Goal: Information Seeking & Learning: Find specific page/section

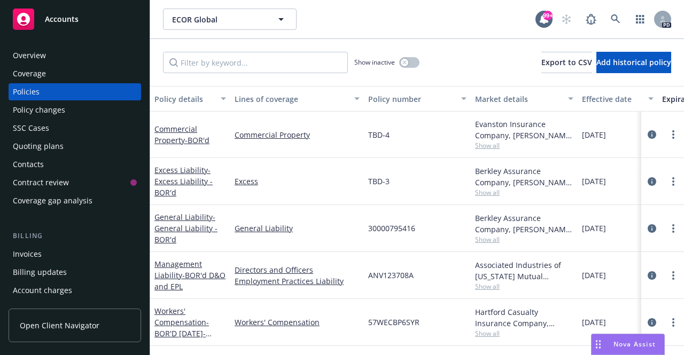
click at [614, 344] on span "Nova Assist" at bounding box center [635, 344] width 42 height 9
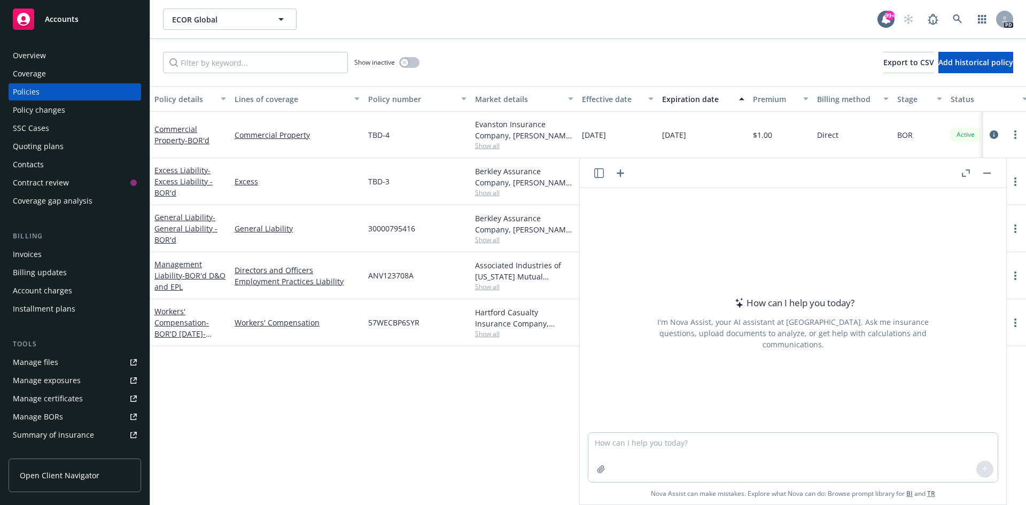
click at [65, 22] on span "Accounts" at bounding box center [62, 19] width 34 height 9
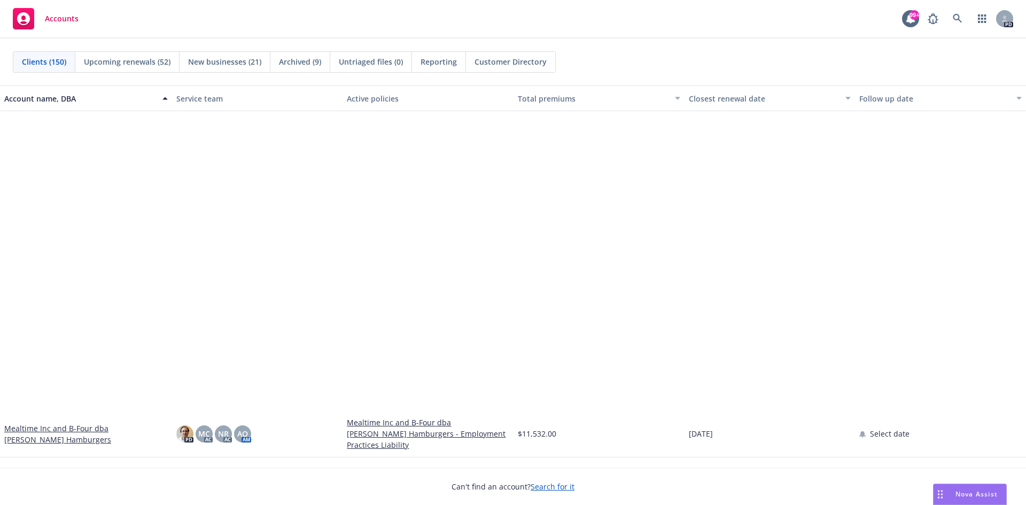
scroll to position [4062, 0]
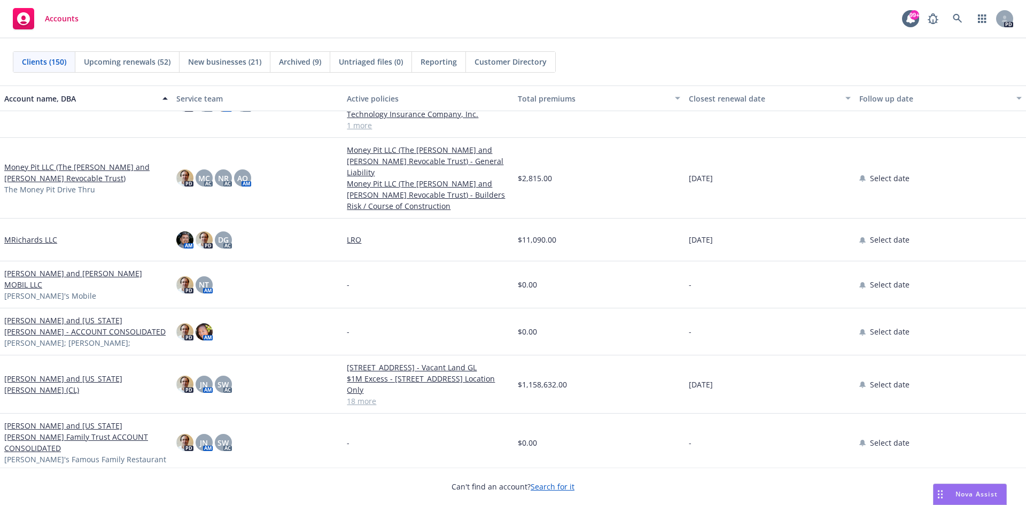
click at [48, 355] on link "[PERSON_NAME] and [US_STATE][PERSON_NAME] (CL)" at bounding box center [86, 384] width 164 height 22
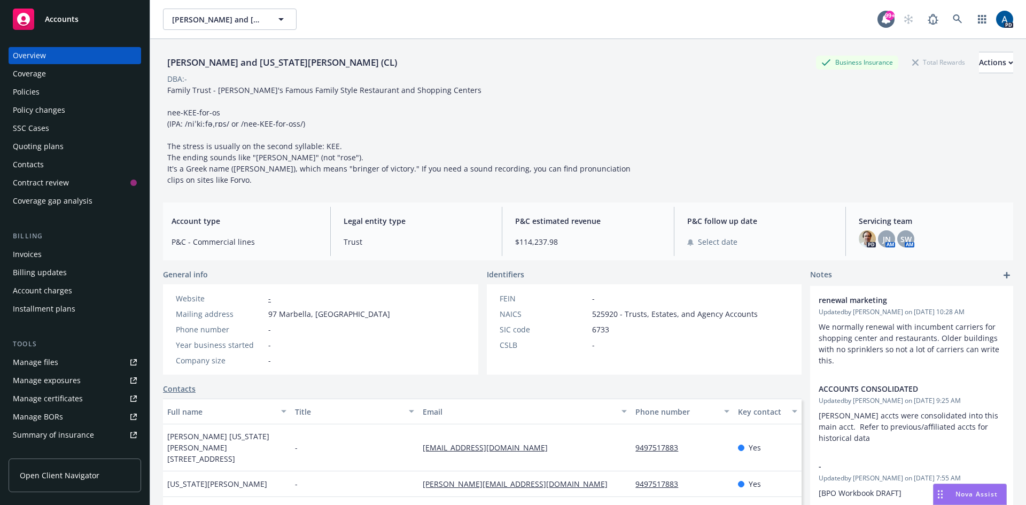
click at [41, 93] on div "Policies" at bounding box center [75, 91] width 124 height 17
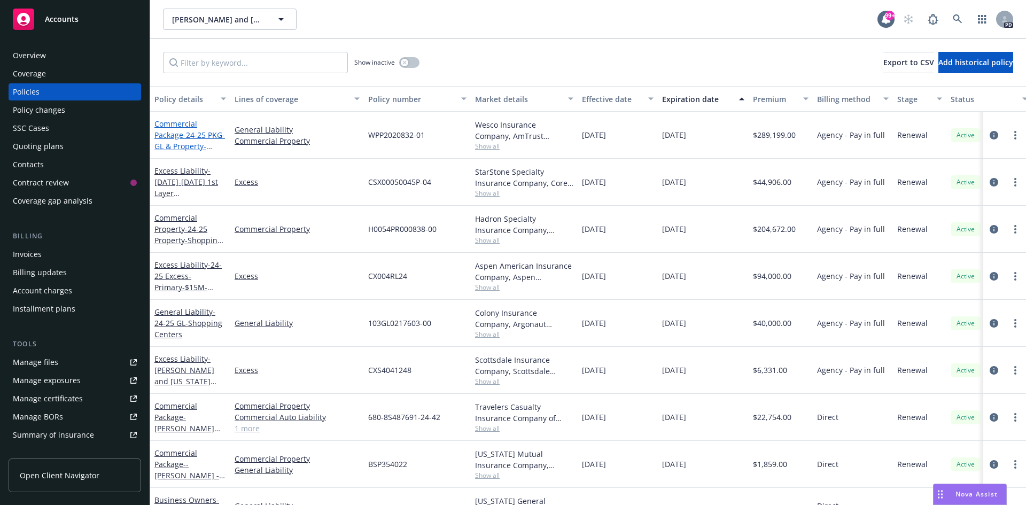
click at [183, 132] on span "- 24-25 PKG-GL & Property-[PERSON_NAME]'s Family Restaurants" at bounding box center [189, 152] width 71 height 44
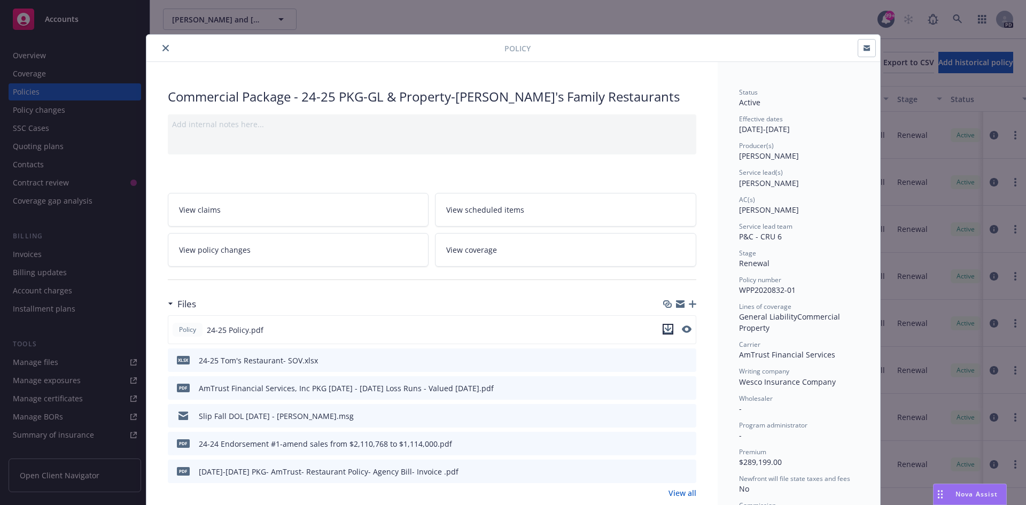
click at [666, 327] on icon "download file" at bounding box center [668, 329] width 9 height 9
click at [165, 45] on button "close" at bounding box center [165, 48] width 13 height 13
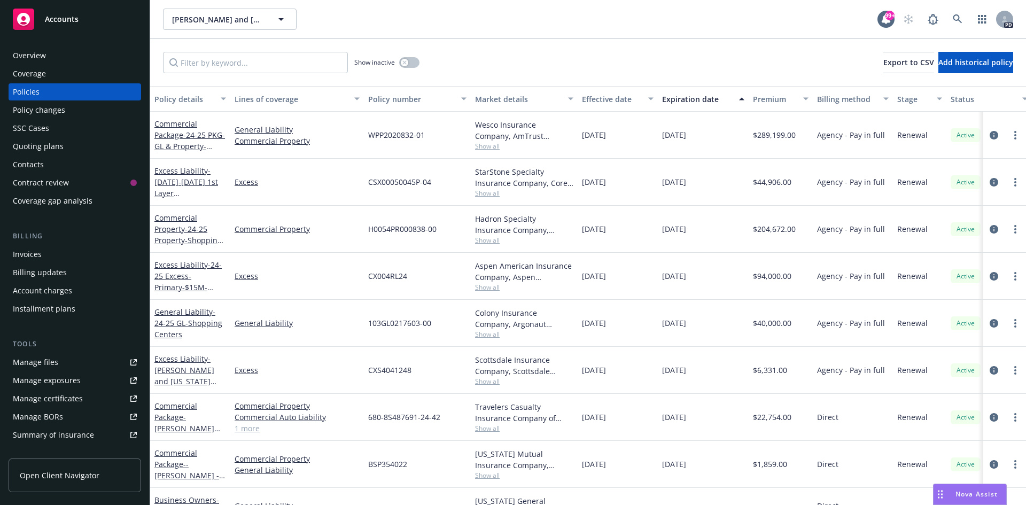
click at [684, 355] on span "Nova Assist" at bounding box center [977, 494] width 42 height 9
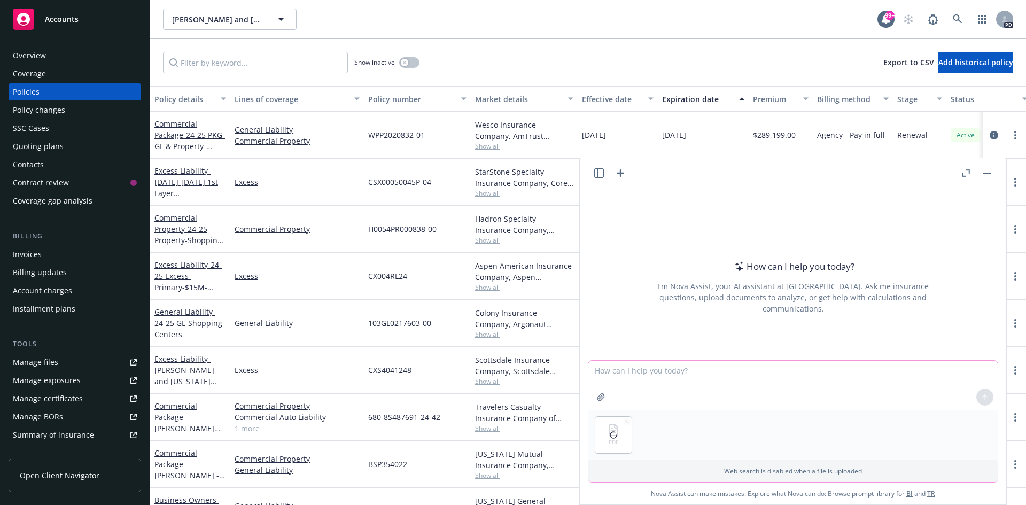
click at [613, 355] on textarea at bounding box center [792, 385] width 409 height 49
type textarea "is this policy auditable"
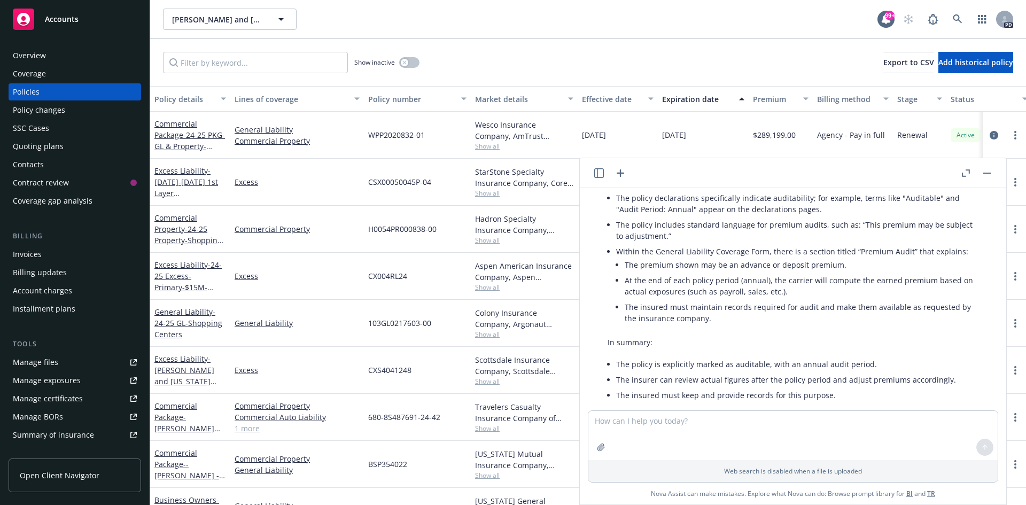
scroll to position [172, 0]
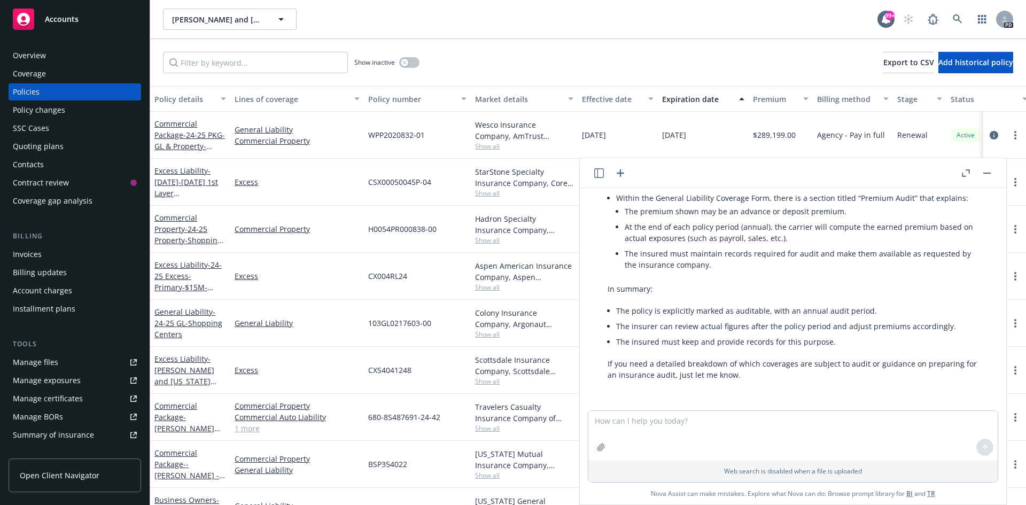
click at [588, 13] on div "[PERSON_NAME] and [US_STATE][PERSON_NAME] (CL) [PERSON_NAME] and [US_STATE][PER…" at bounding box center [520, 19] width 715 height 21
click at [684, 173] on icon "button" at bounding box center [986, 173] width 7 height 1
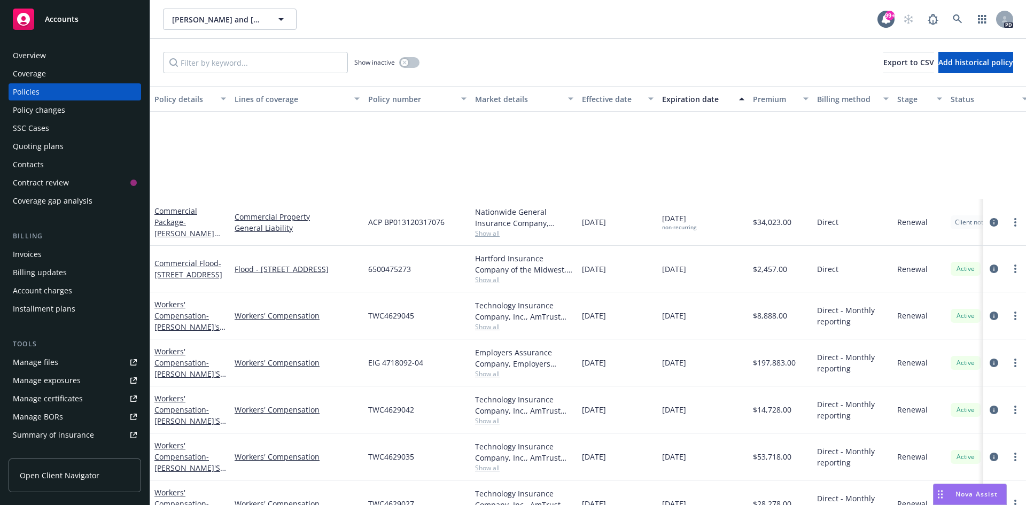
scroll to position [470, 0]
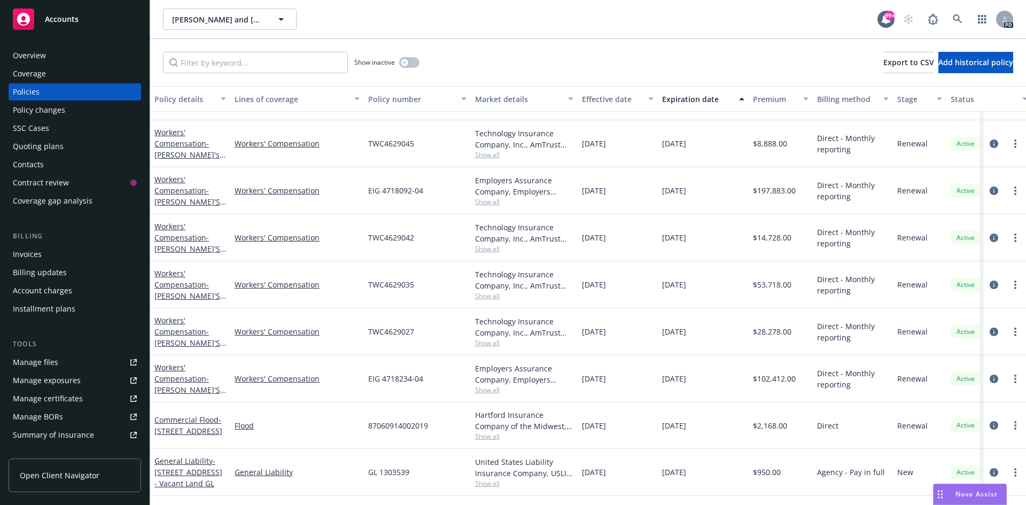
click at [66, 20] on span "Accounts" at bounding box center [62, 19] width 34 height 9
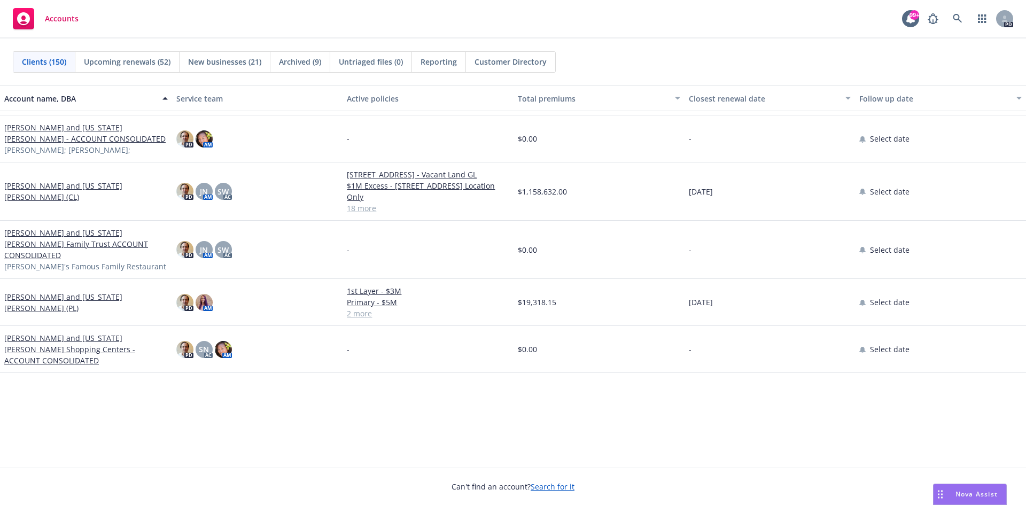
scroll to position [3885, 0]
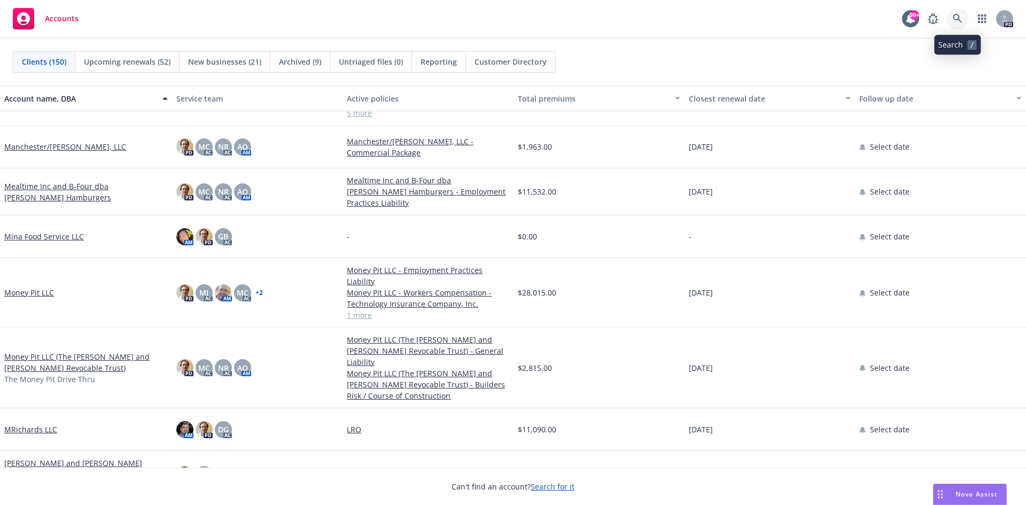
click at [684, 19] on icon at bounding box center [957, 18] width 9 height 9
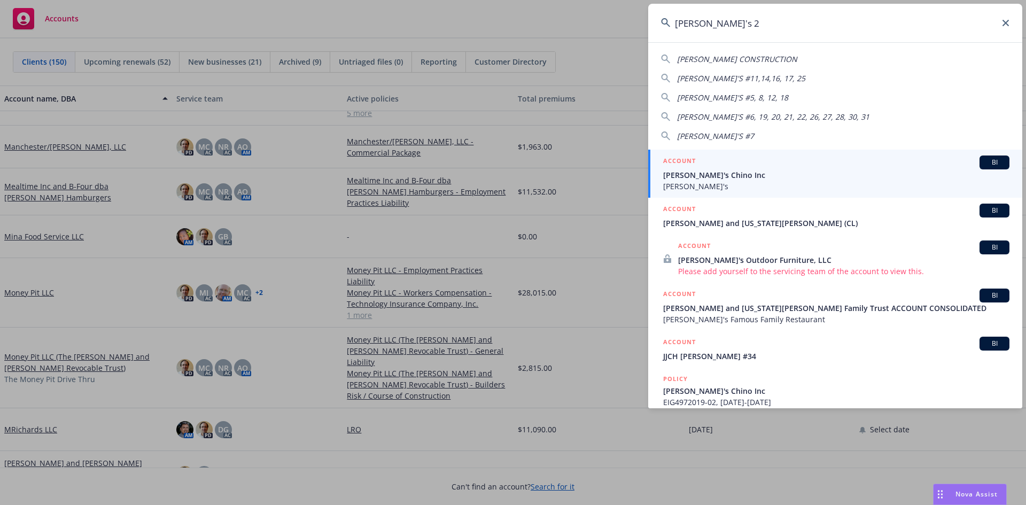
type input "[PERSON_NAME]'s 27"
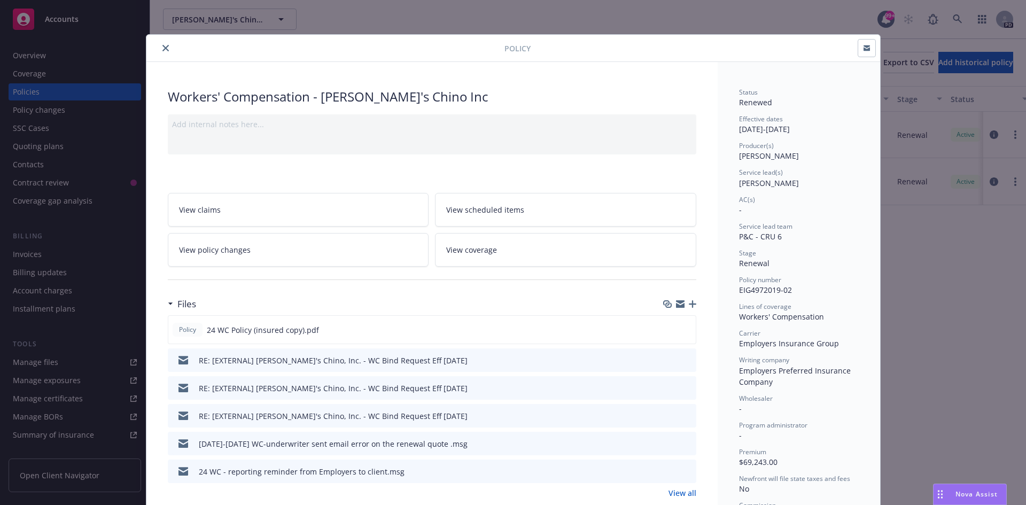
click at [164, 45] on icon "close" at bounding box center [165, 48] width 6 height 6
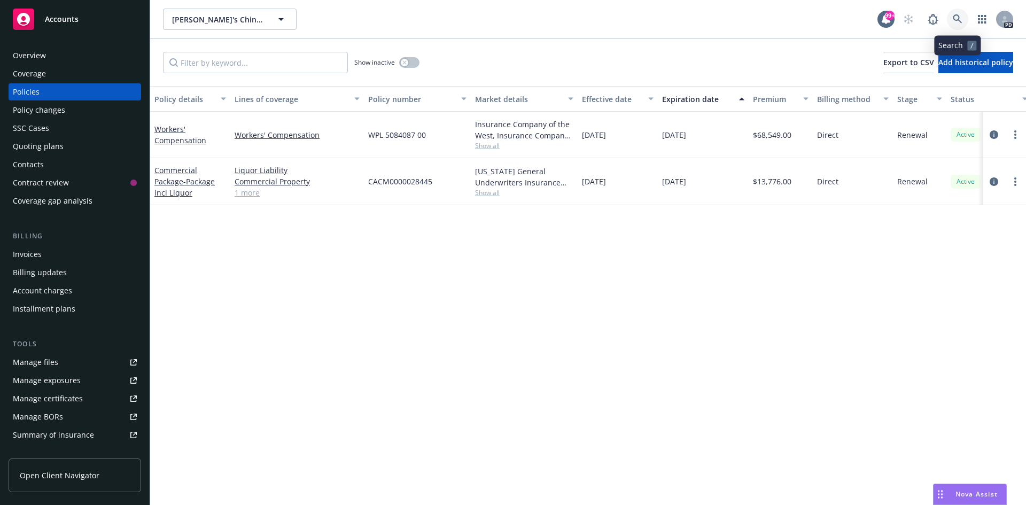
click at [684, 14] on icon at bounding box center [958, 19] width 10 height 10
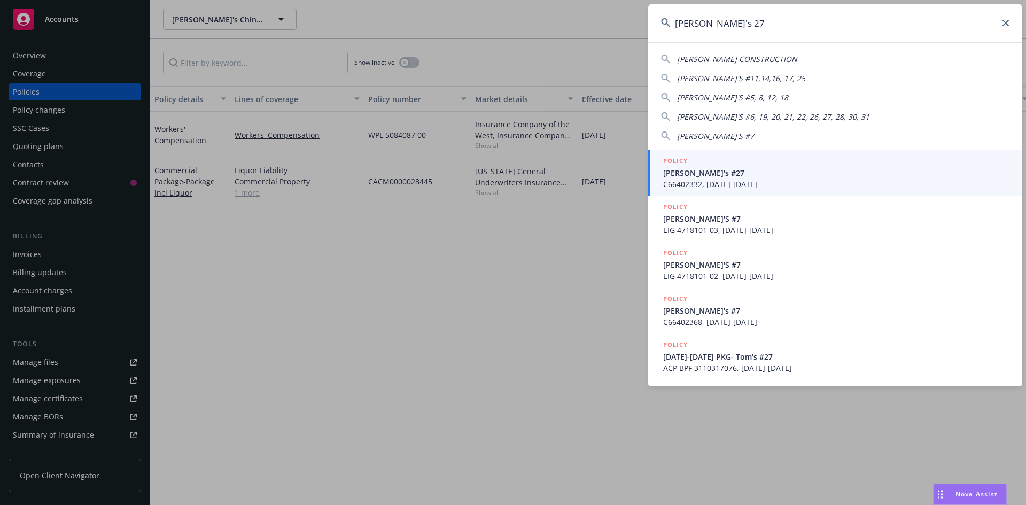
type input "[PERSON_NAME]'s 27"
click at [684, 166] on div "POLICY" at bounding box center [836, 162] width 346 height 12
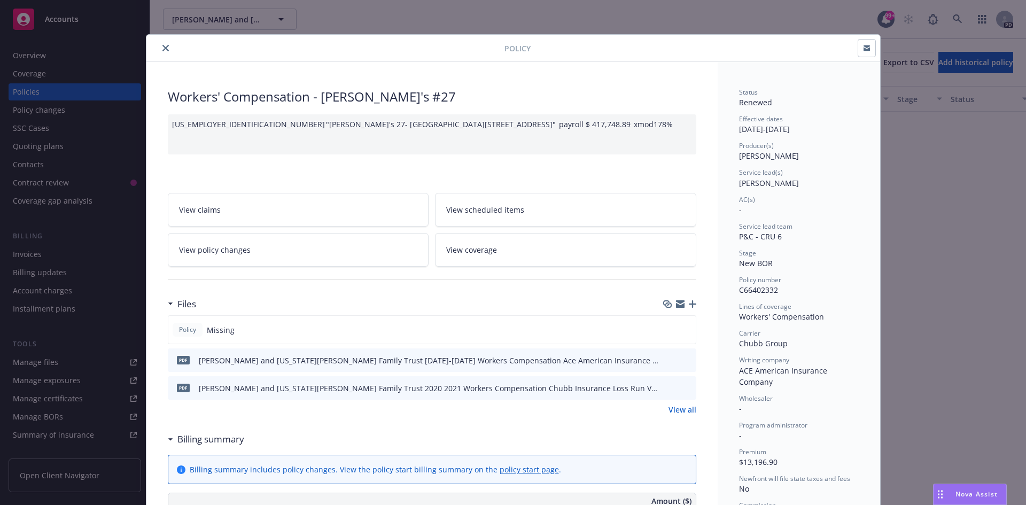
click at [165, 47] on button "close" at bounding box center [165, 48] width 13 height 13
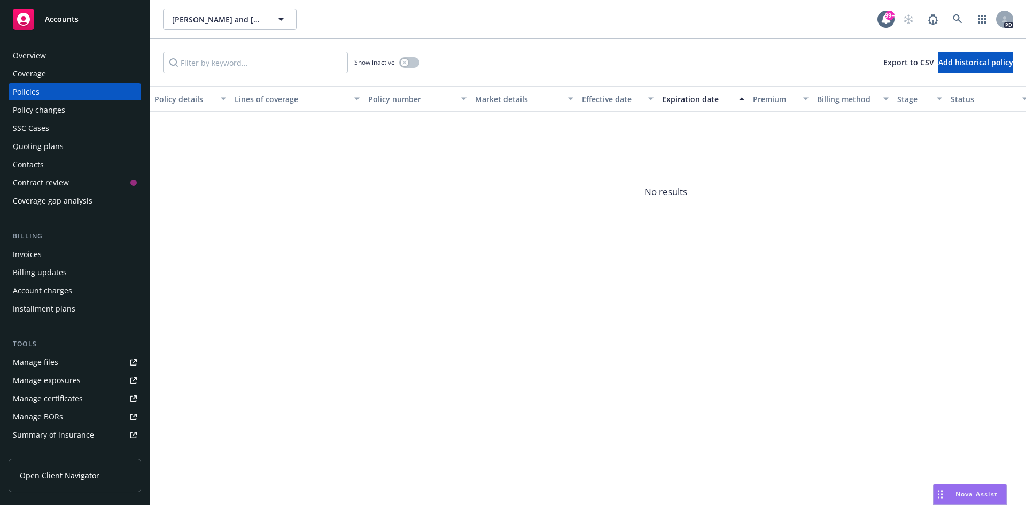
click at [74, 18] on span "Accounts" at bounding box center [62, 19] width 34 height 9
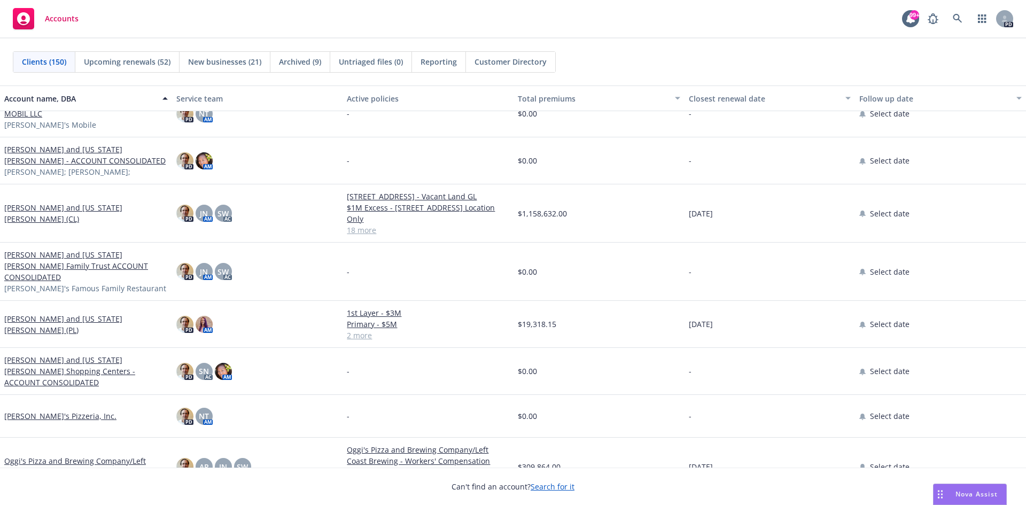
scroll to position [4169, 0]
click at [84, 212] on link "[PERSON_NAME] and [US_STATE][PERSON_NAME] (CL)" at bounding box center [86, 213] width 164 height 22
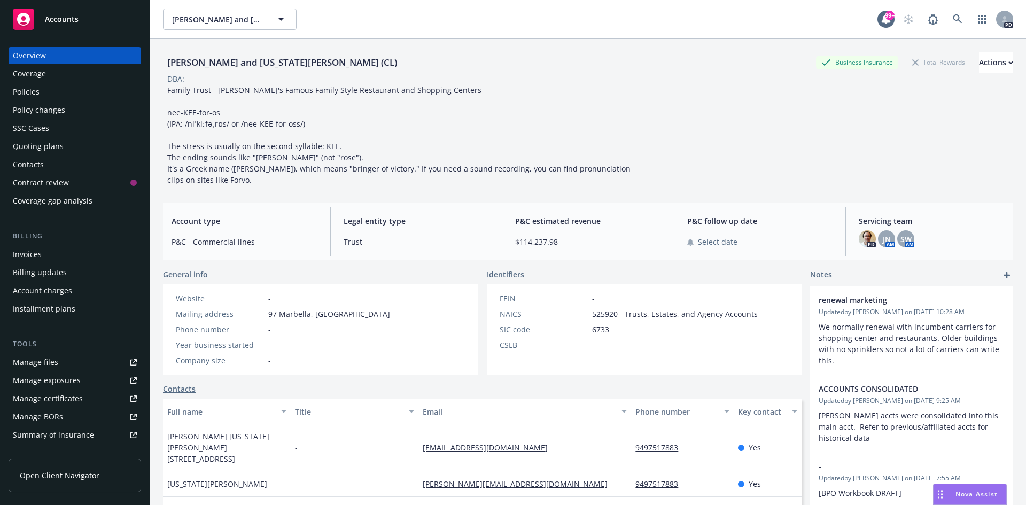
click at [38, 89] on div "Policies" at bounding box center [26, 91] width 27 height 17
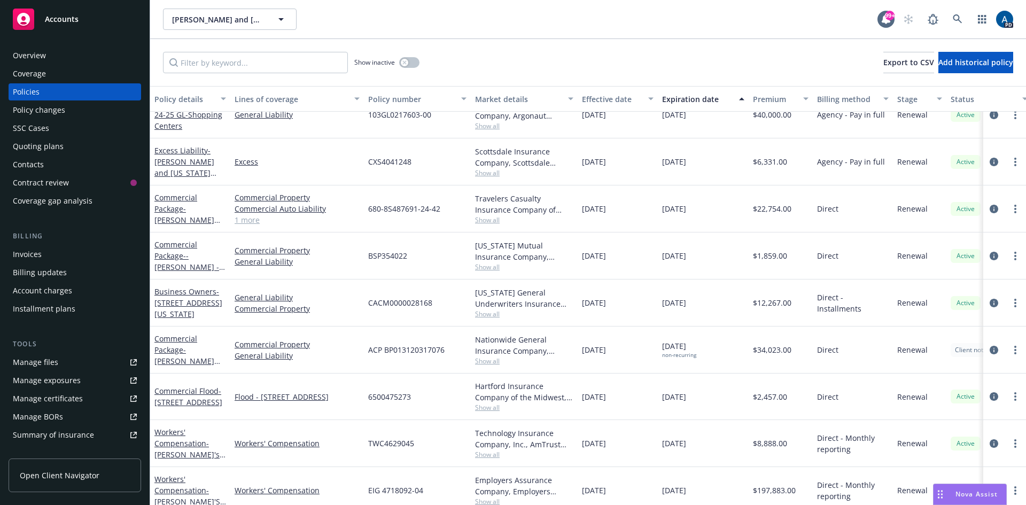
scroll to position [214, 0]
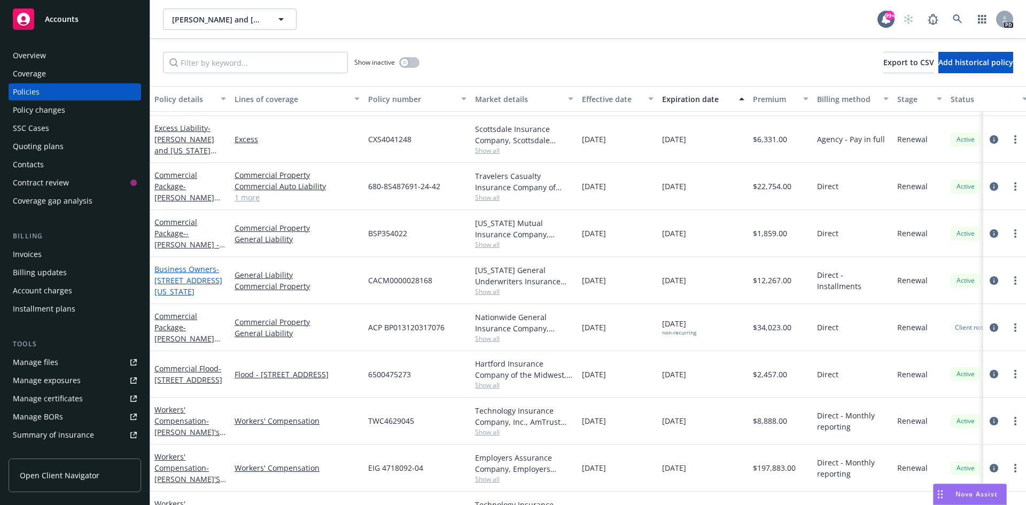
click at [169, 273] on link "Business Owners - [STREET_ADDRESS][US_STATE]" at bounding box center [188, 280] width 68 height 33
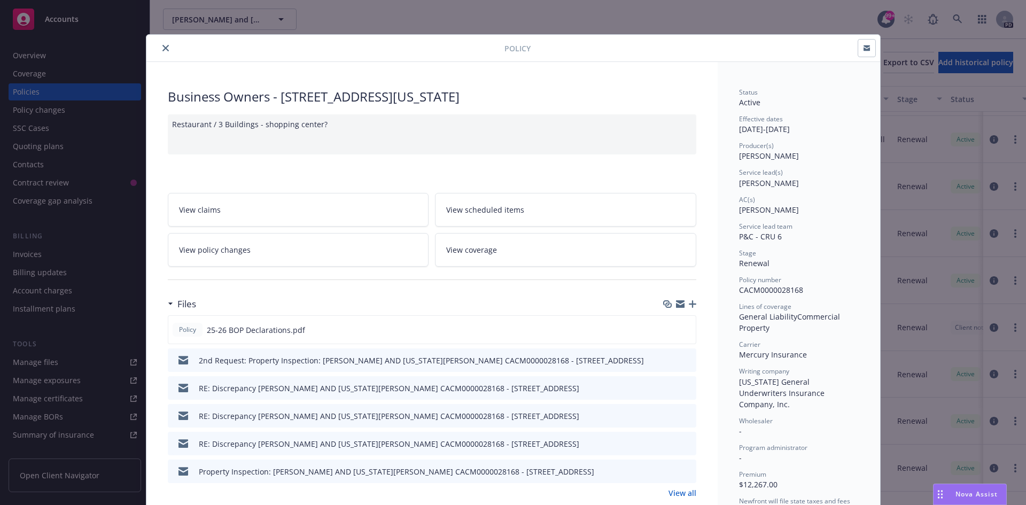
scroll to position [53, 0]
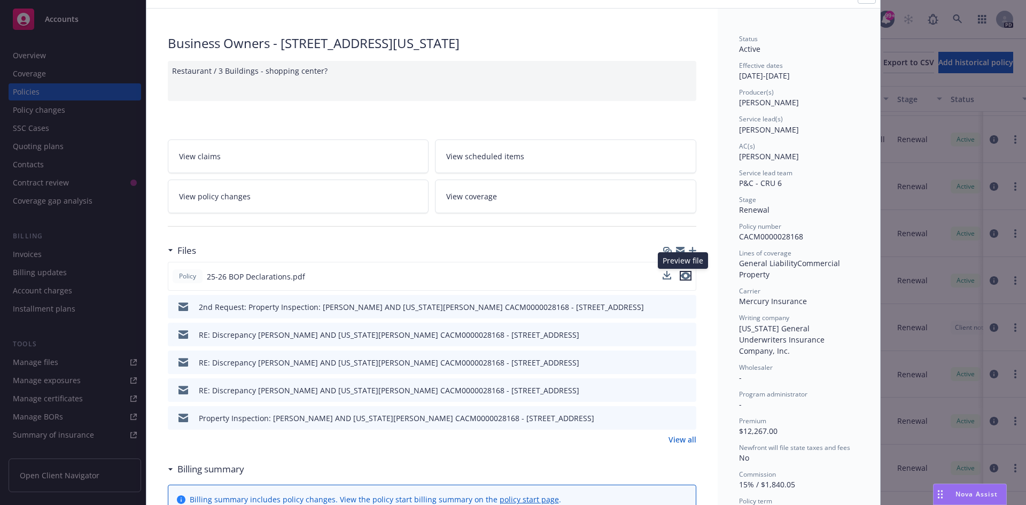
click at [681, 278] on icon "preview file" at bounding box center [686, 275] width 10 height 7
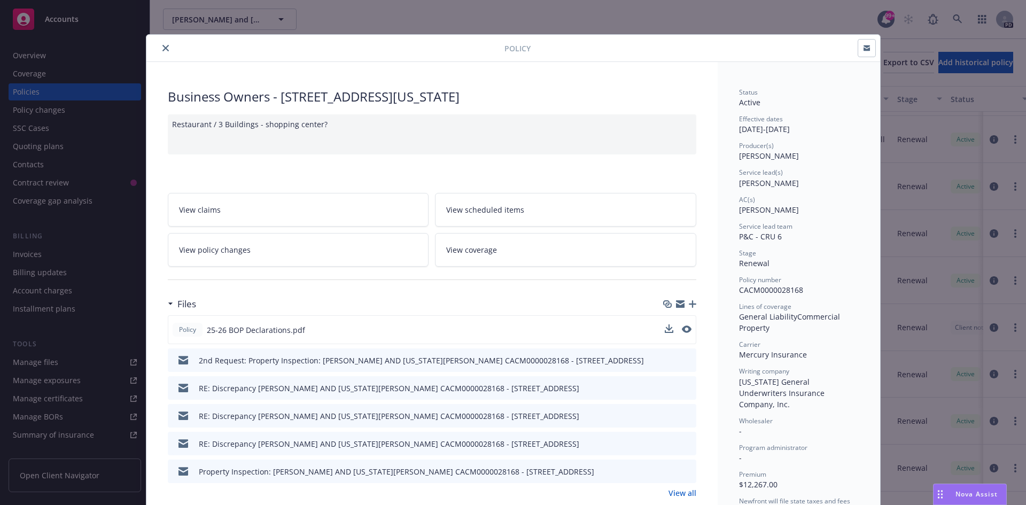
click at [162, 47] on icon "close" at bounding box center [165, 48] width 6 height 6
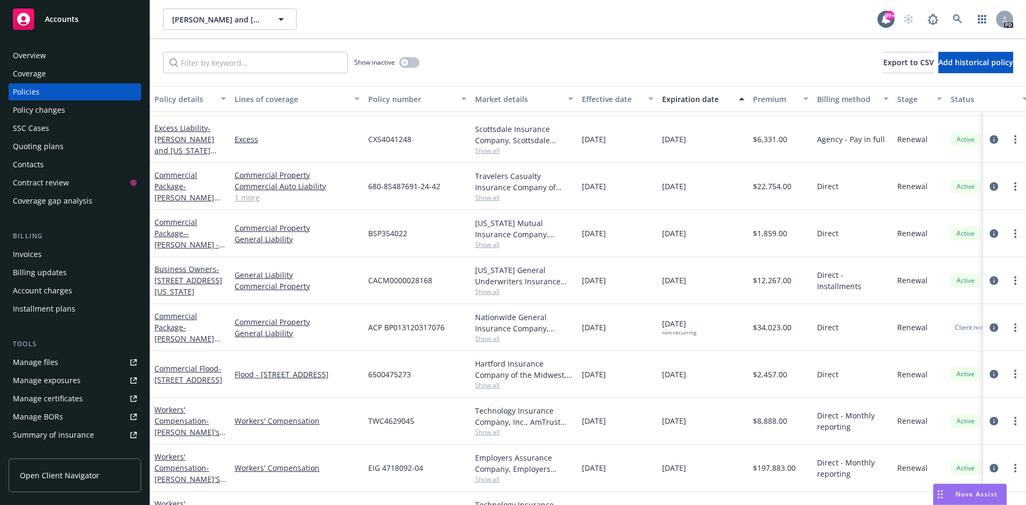
click at [62, 18] on span "Accounts" at bounding box center [62, 19] width 34 height 9
